Goal: Task Accomplishment & Management: Complete application form

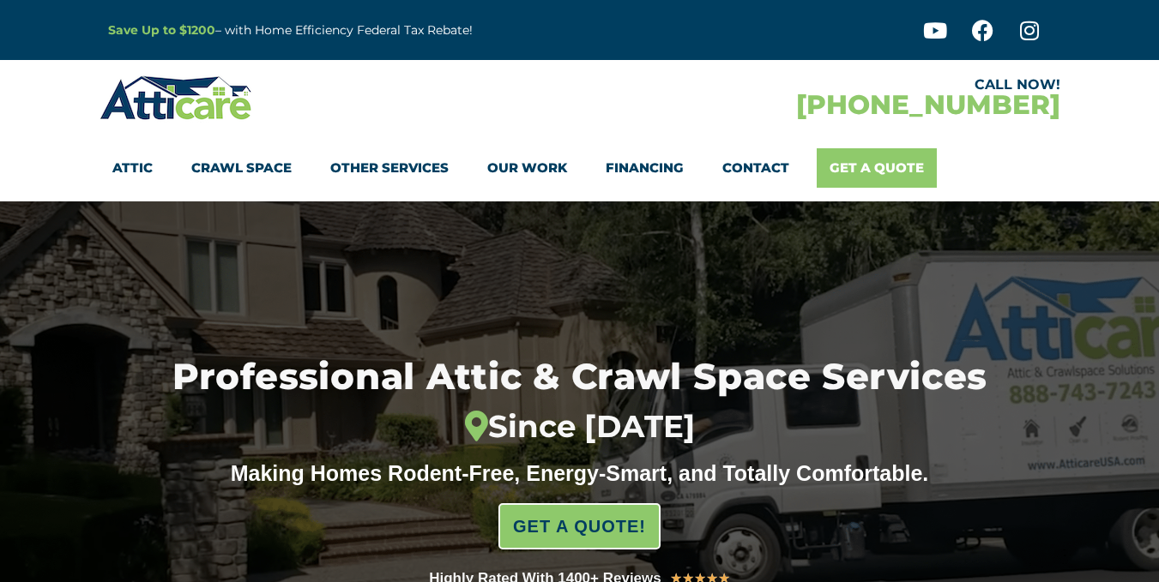
click at [878, 161] on ul "Attic Attic Cleaning Rodent Proofing Air Sealing Insulation Whole House Fan Air…" at bounding box center [529, 167] width 834 height 39
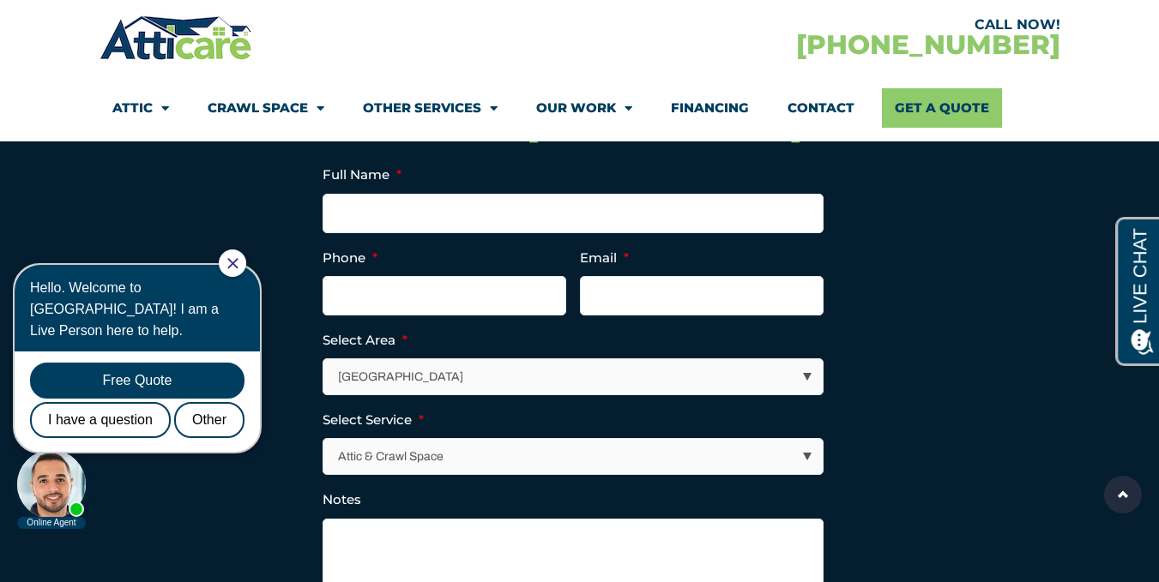
scroll to position [4865, 0]
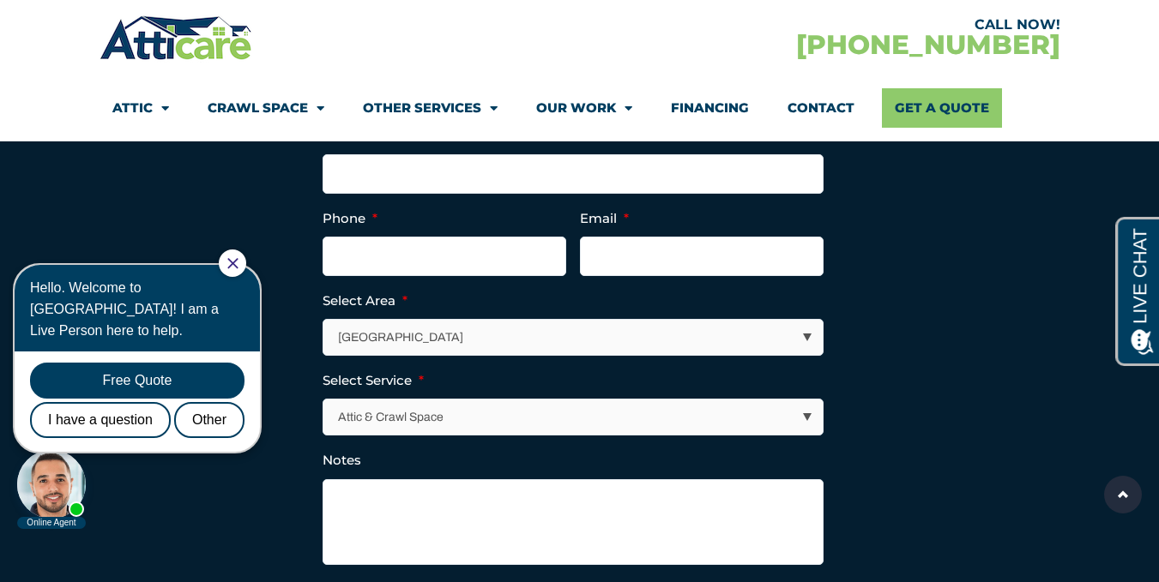
drag, startPoint x: 1165, startPoint y: 32, endPoint x: 1171, endPoint y: 460, distance: 428.1
click at [673, 194] on input "Full Name *" at bounding box center [573, 173] width 501 height 39
type input "[PERSON_NAME]"
type input "5413991107"
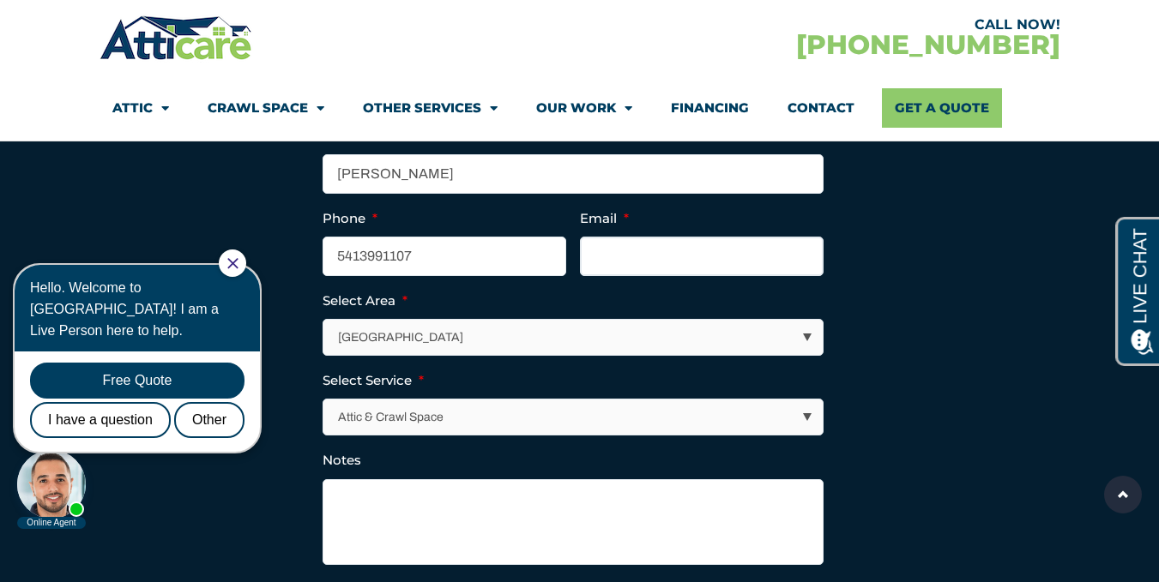
type input "[EMAIL_ADDRESS][DOMAIN_NAME]"
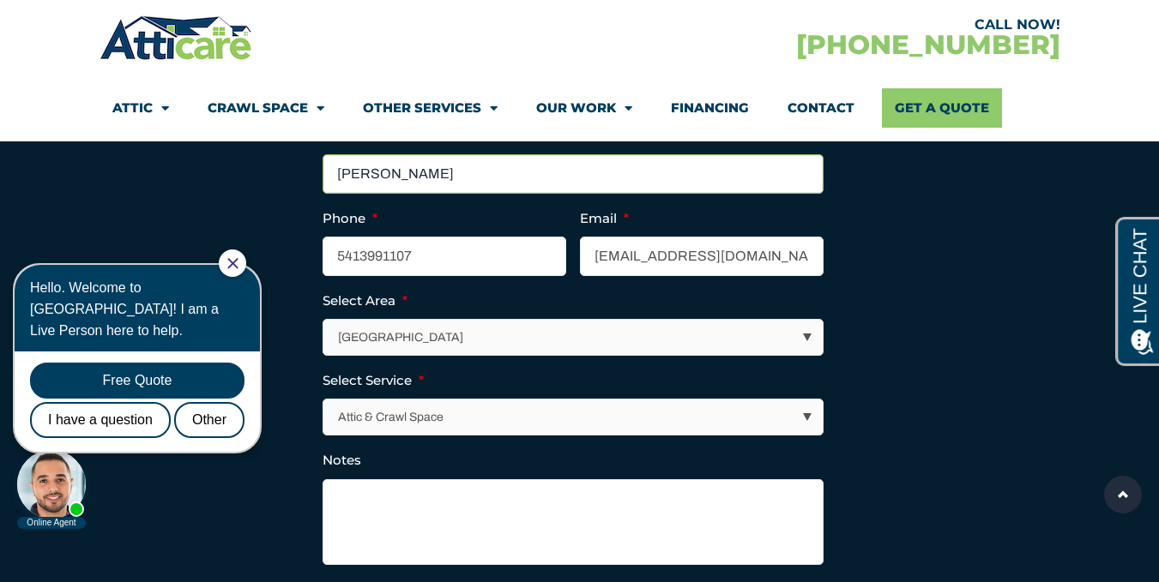
type input "[PHONE_NUMBER]"
click at [531, 355] on select "[GEOGRAPHIC_DATA] [GEOGRAPHIC_DATA] [US_STATE] / [US_STATE] Area Other Areas" at bounding box center [573, 337] width 499 height 35
select select "[US_STATE] / [US_STATE][GEOGRAPHIC_DATA]"
click at [324, 355] on select "[GEOGRAPHIC_DATA] [GEOGRAPHIC_DATA] [US_STATE] / [US_STATE] Area Other Areas" at bounding box center [573, 337] width 499 height 35
click at [467, 435] on select "Attic & Crawl Space Insulation Roofing Solar Energy Other Services" at bounding box center [573, 417] width 499 height 35
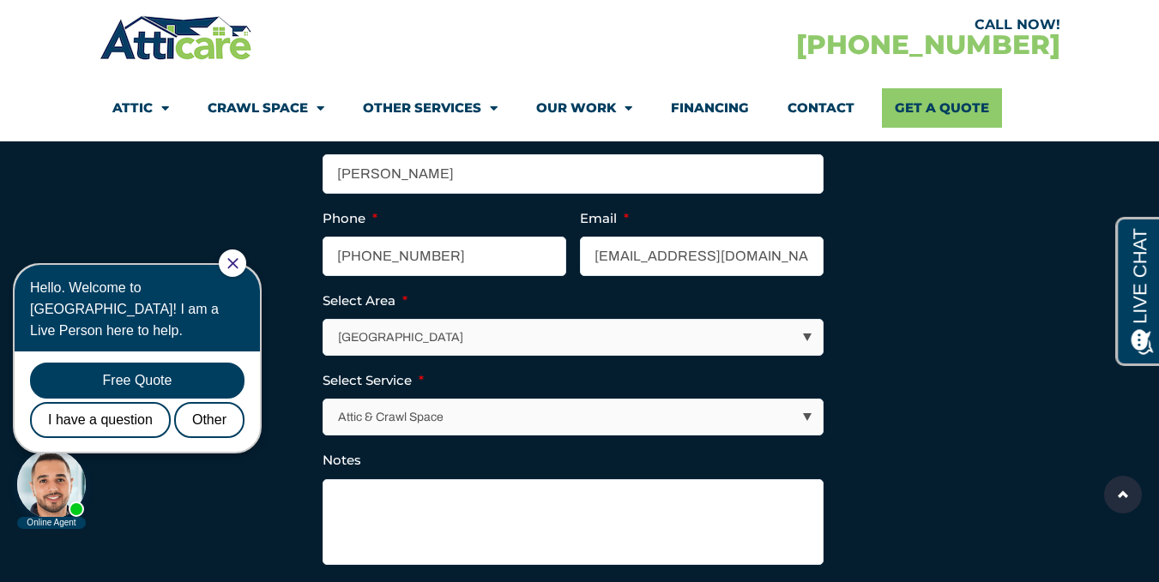
select select "Insulation"
click at [324, 435] on select "Attic & Crawl Space Insulation Roofing Solar Energy Other Services" at bounding box center [573, 417] width 499 height 35
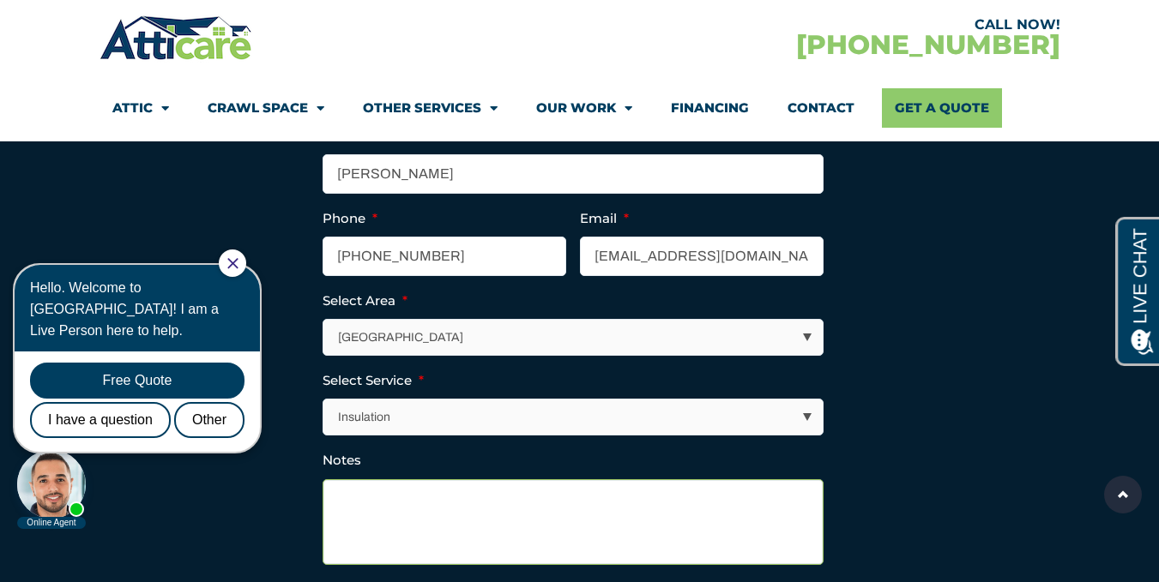
click at [401, 544] on textarea "Notes" at bounding box center [573, 523] width 501 height 86
paste textarea "We're in urgent need of an insulation contractor for a project with a tight dea…"
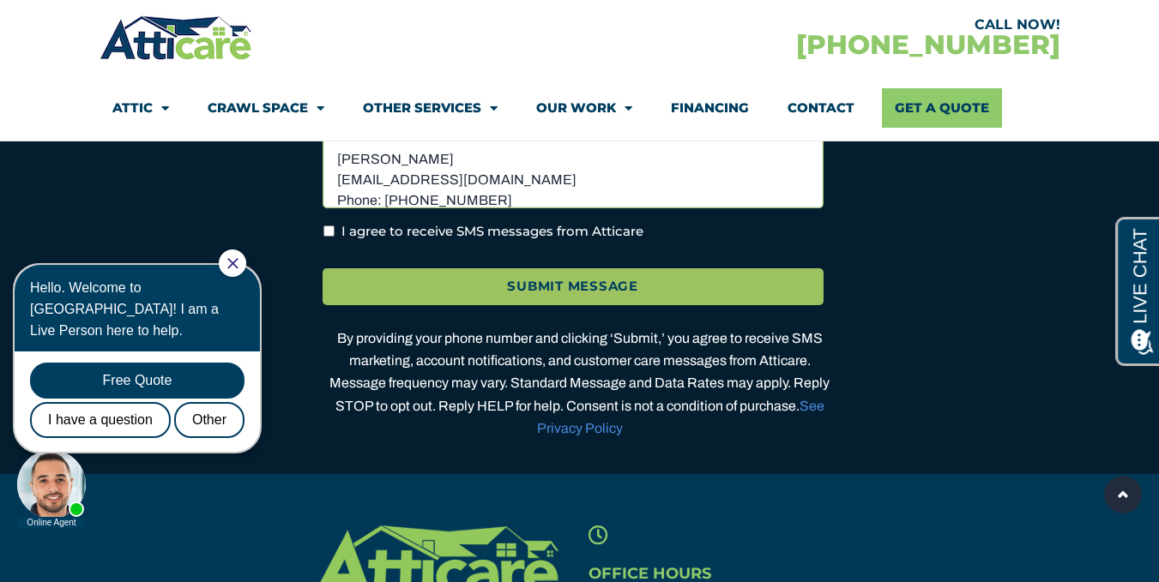
scroll to position [5240, 0]
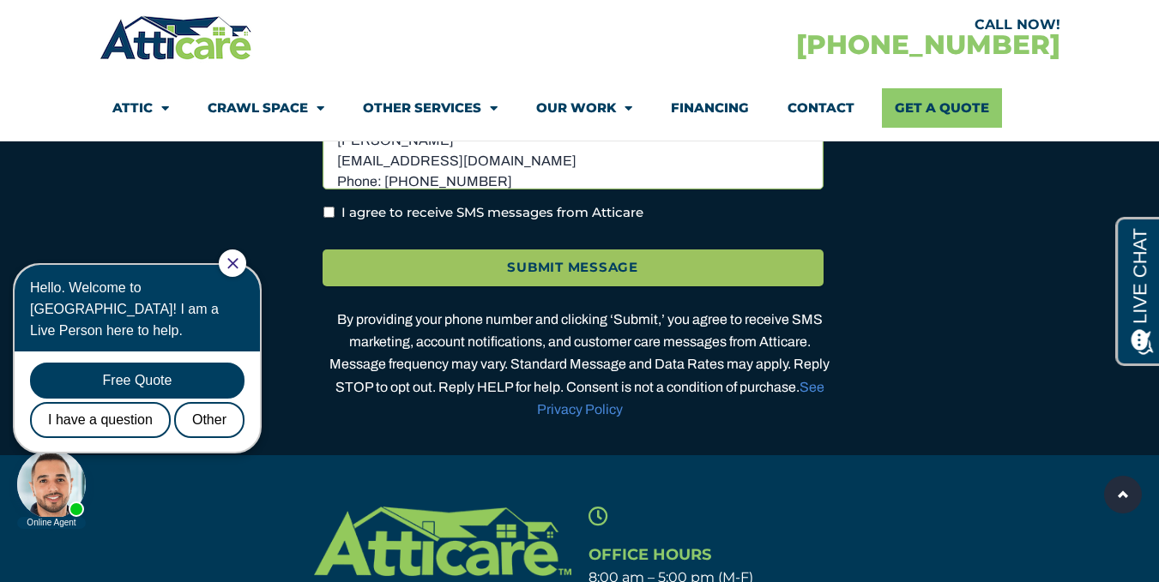
type textarea "We're in urgent need of an insulation contractor for a project with a tight dea…"
click at [331, 218] on input "I agree to receive SMS messages from Atticare" at bounding box center [328, 212] width 11 height 11
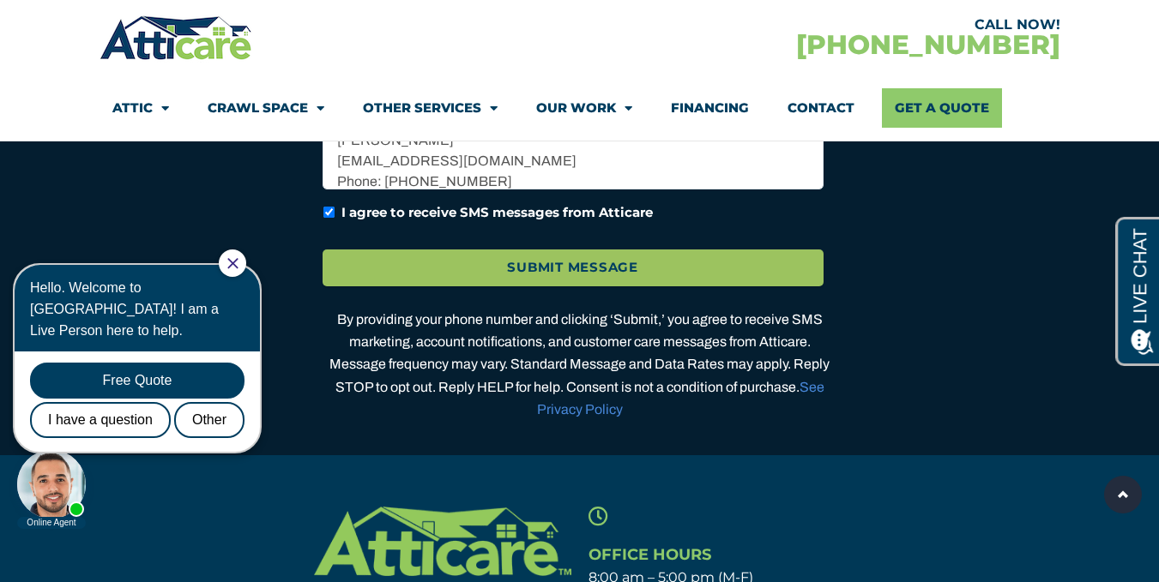
click at [331, 218] on input "I agree to receive SMS messages from Atticare" at bounding box center [328, 212] width 11 height 11
checkbox input "true"
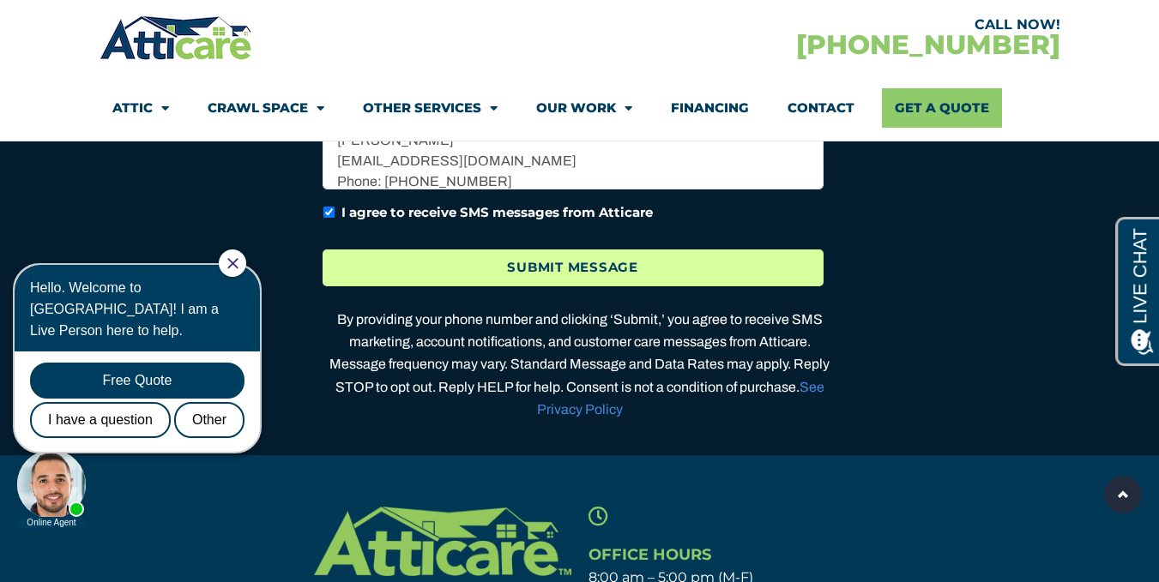
click at [550, 287] on input "Submit Message" at bounding box center [573, 268] width 501 height 37
